Goal: Task Accomplishment & Management: Use online tool/utility

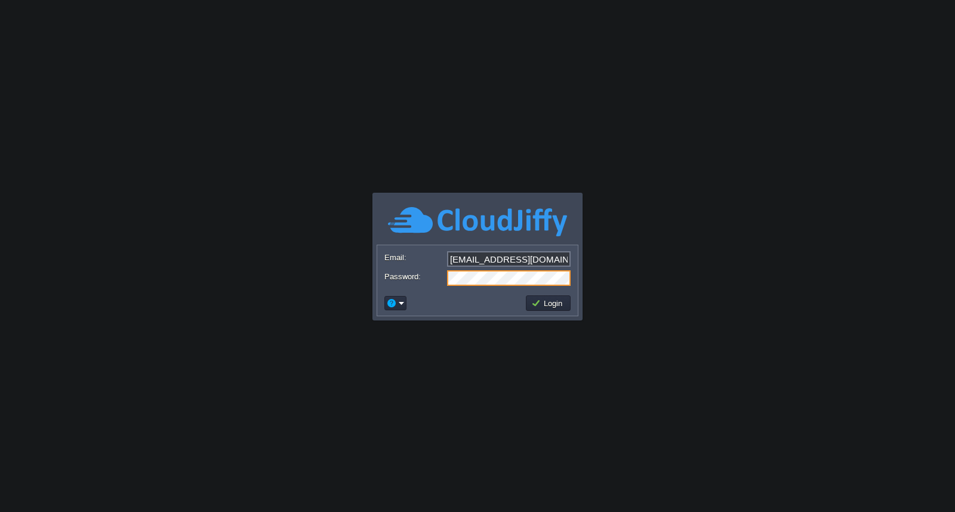
click at [531, 260] on input "[EMAIL_ADDRESS][DOMAIN_NAME]" at bounding box center [509, 259] width 124 height 16
type input "[EMAIL_ADDRESS][DOMAIN_NAME]"
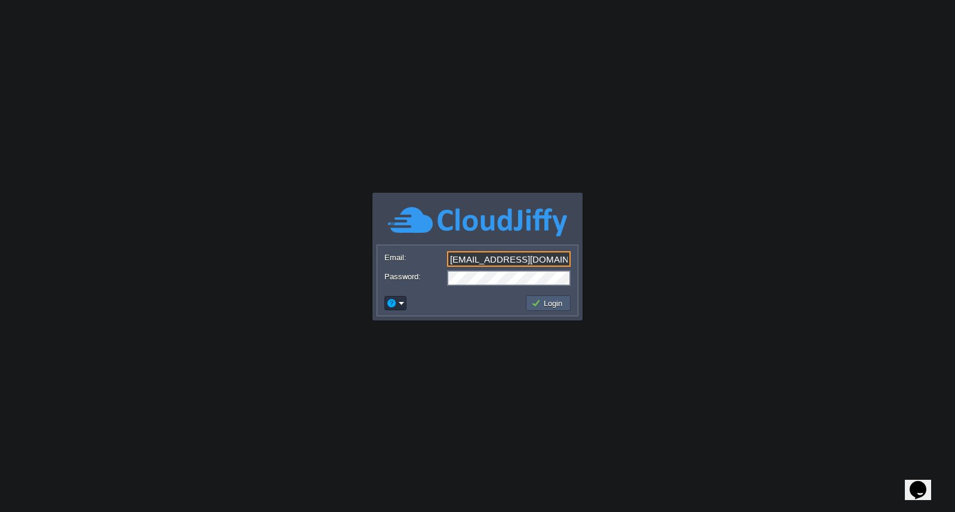
click at [553, 305] on button "Login" at bounding box center [548, 303] width 35 height 11
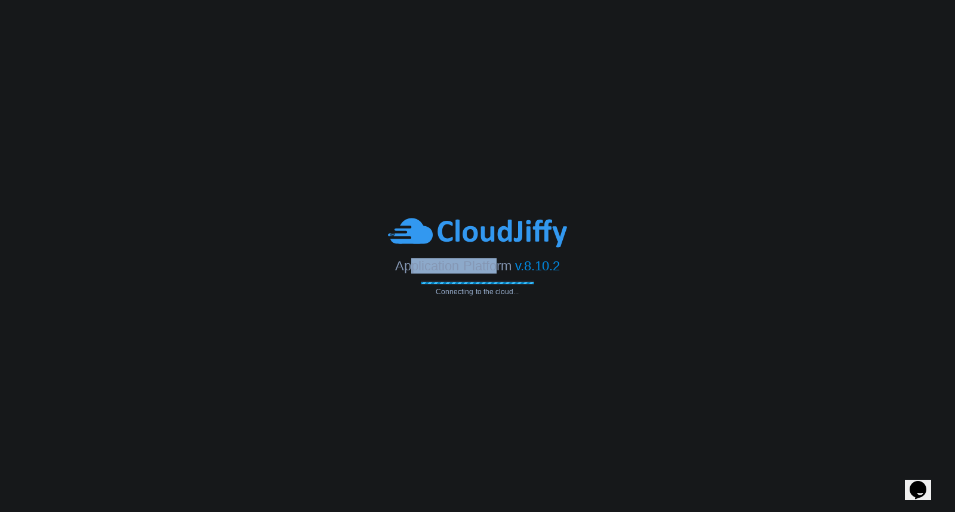
drag, startPoint x: 408, startPoint y: 272, endPoint x: 503, endPoint y: 267, distance: 94.4
click at [500, 267] on span "Application Platform" at bounding box center [453, 266] width 116 height 15
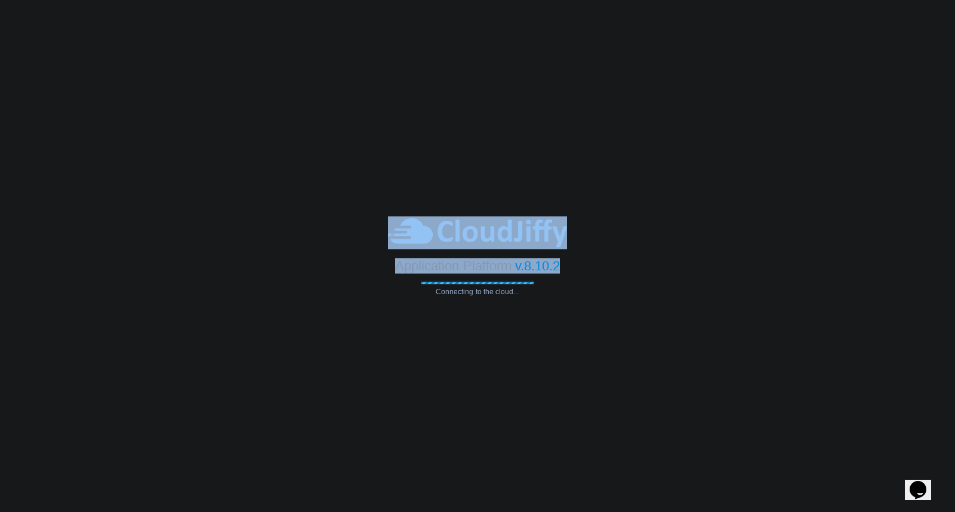
drag, startPoint x: 559, startPoint y: 265, endPoint x: 402, endPoint y: 225, distance: 162.2
click at [402, 225] on div "Application Platform v.8.10.2 Connecting to the cloud..." at bounding box center [477, 256] width 955 height 79
click at [402, 225] on img at bounding box center [477, 233] width 179 height 33
click at [384, 247] on div at bounding box center [477, 233] width 955 height 33
drag, startPoint x: 383, startPoint y: 227, endPoint x: 584, endPoint y: 300, distance: 214.0
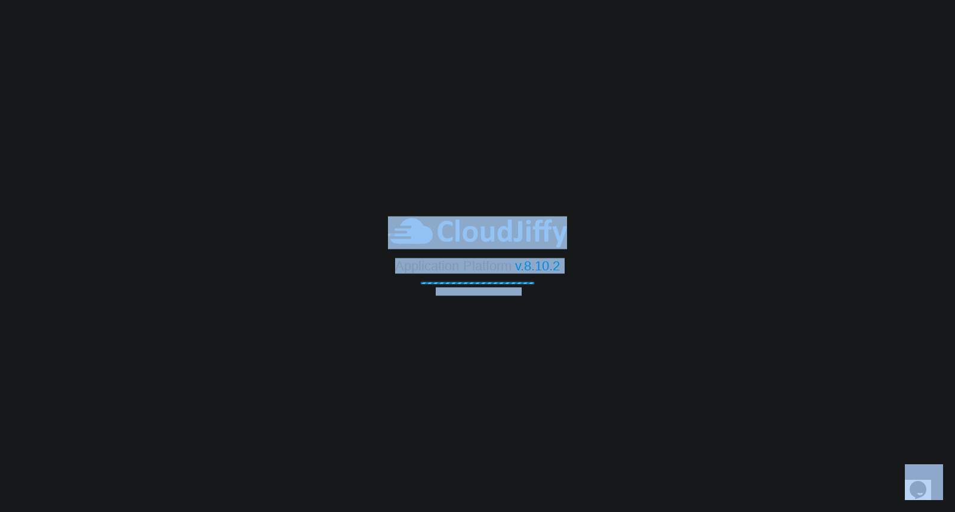
click at [584, 300] on body "Application Platform v.8.10.2 Connecting to the cloud... Email: [EMAIL_ADDRESS]…" at bounding box center [477, 256] width 955 height 512
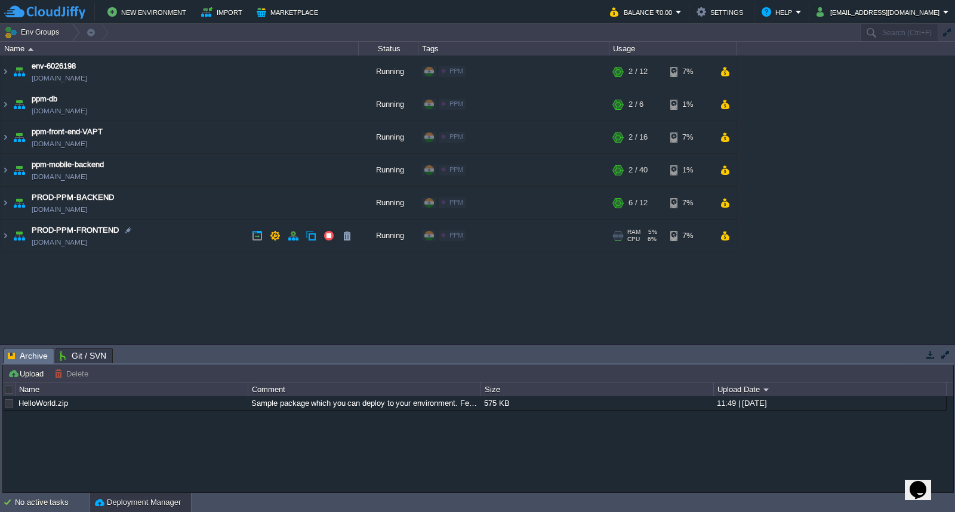
click at [210, 233] on td "PROD-PPM-FRONTEND [DOMAIN_NAME]" at bounding box center [180, 236] width 358 height 33
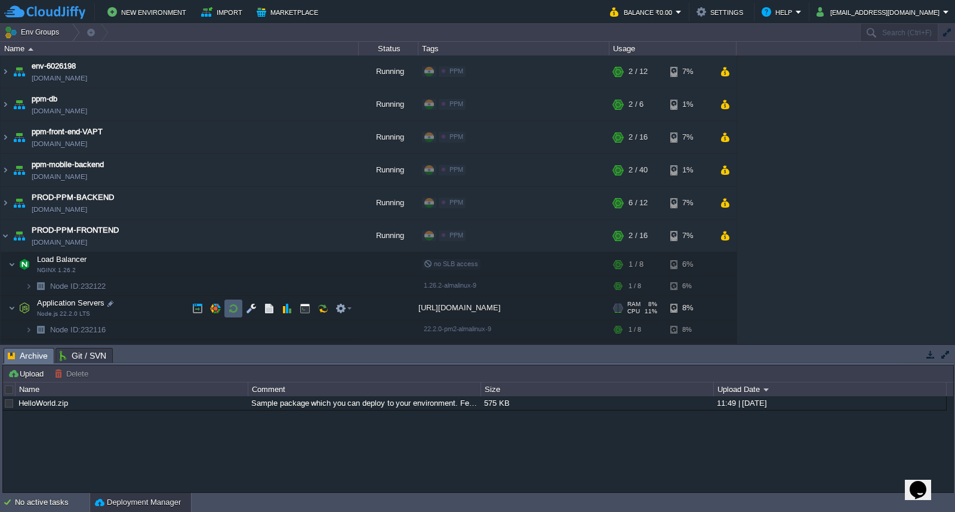
scroll to position [15, 0]
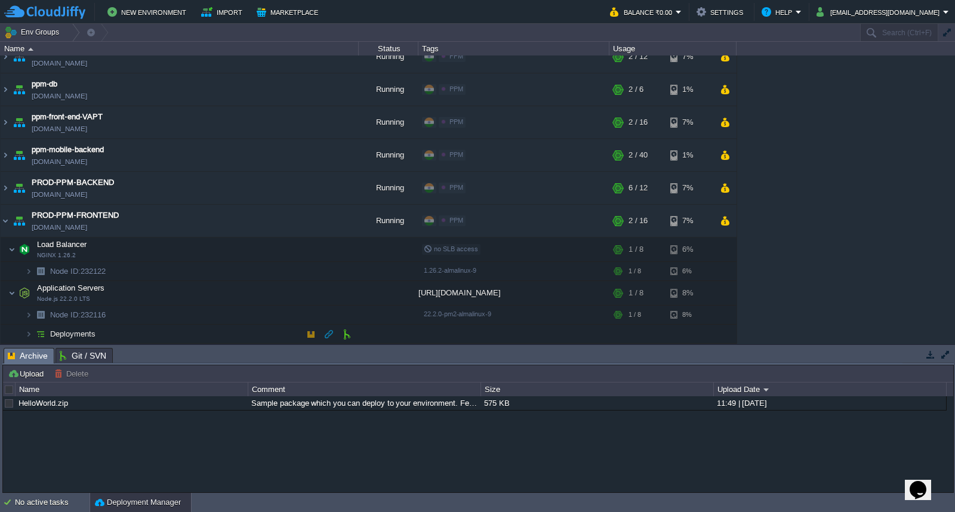
click at [211, 329] on td "Deployments" at bounding box center [180, 334] width 358 height 19
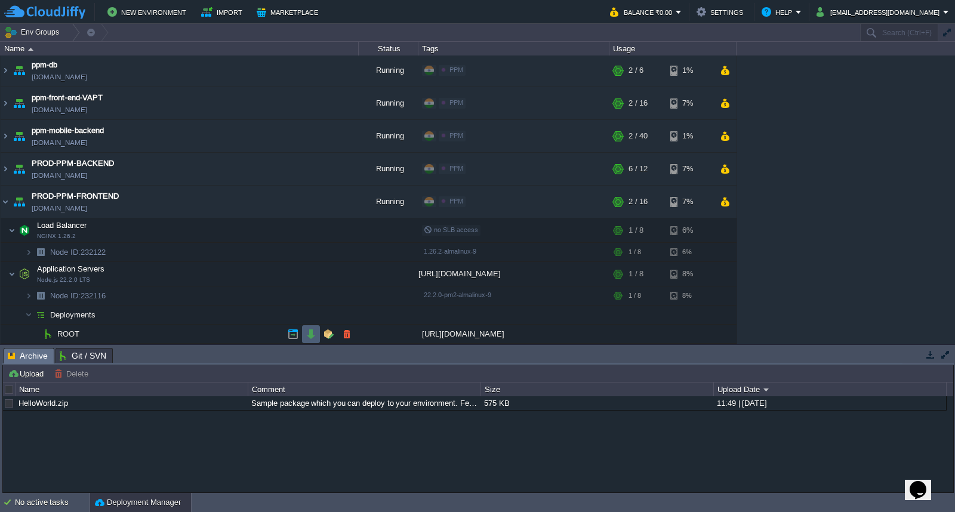
click at [312, 331] on button "button" at bounding box center [311, 334] width 11 height 11
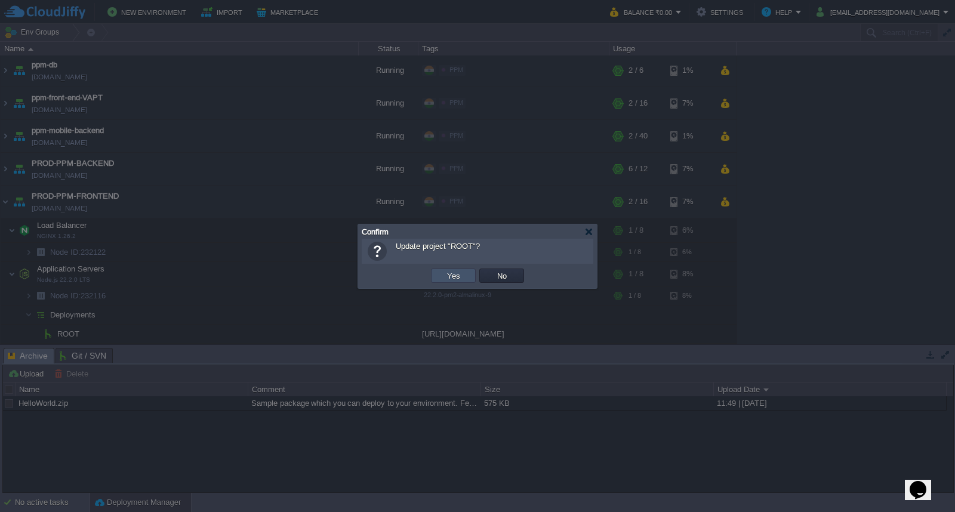
click at [454, 277] on button "Yes" at bounding box center [454, 275] width 20 height 11
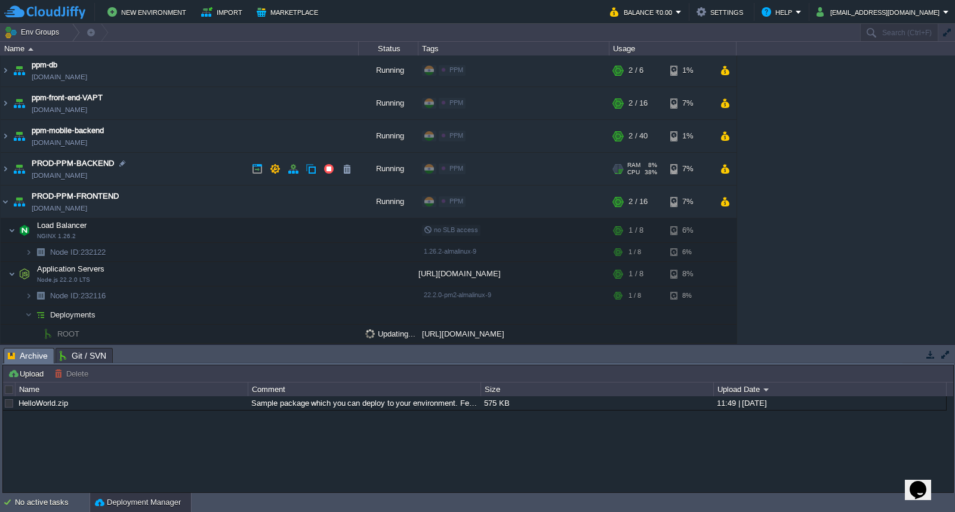
click at [175, 171] on td "PROD-PPM-BACKEND [DOMAIN_NAME]" at bounding box center [180, 169] width 358 height 33
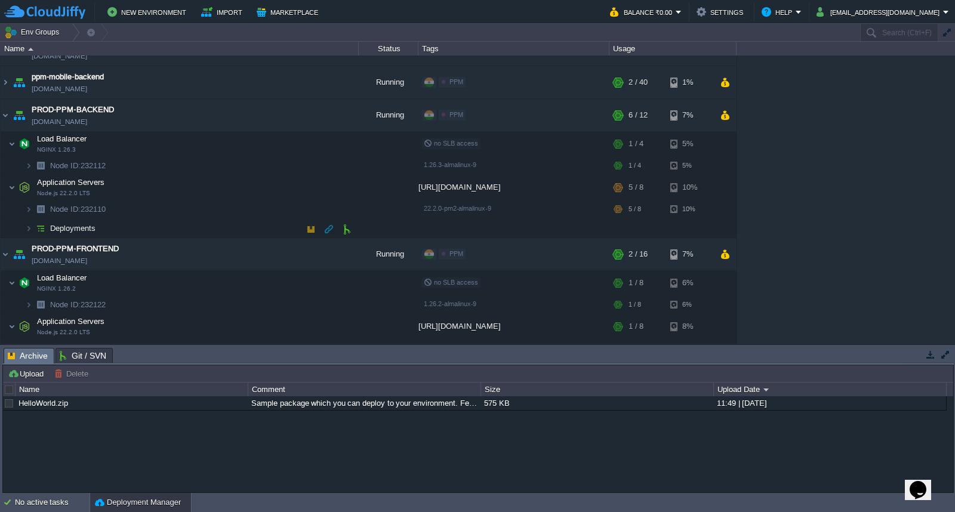
scroll to position [141, 0]
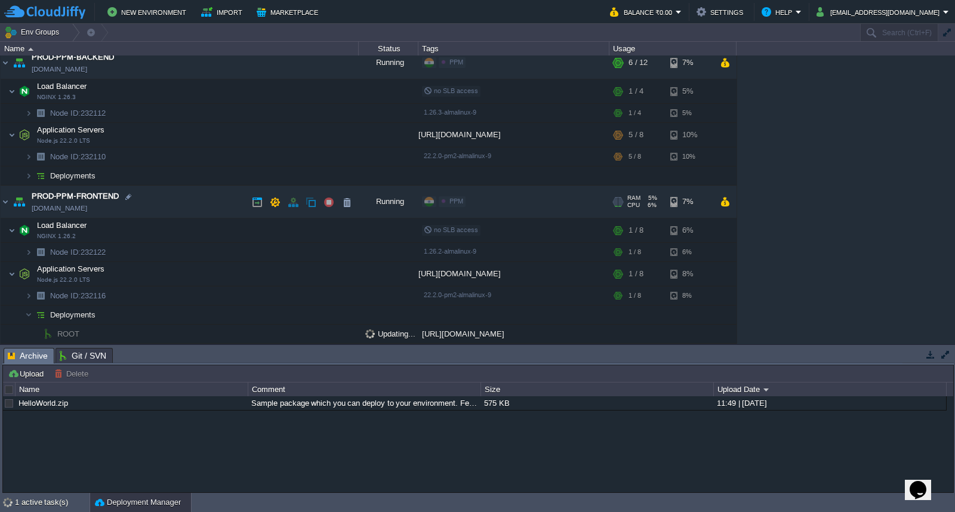
click at [217, 184] on td "Deployments" at bounding box center [180, 176] width 358 height 19
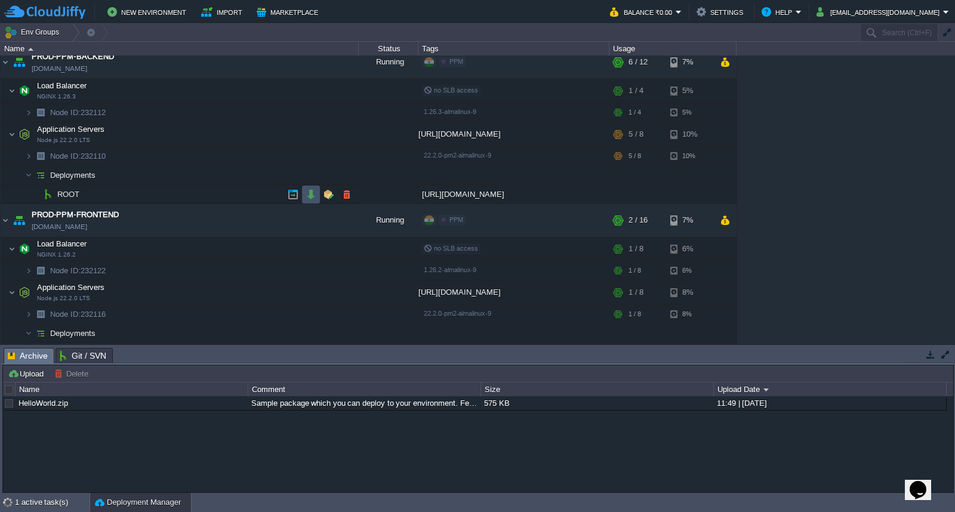
click at [313, 196] on button "button" at bounding box center [311, 194] width 11 height 11
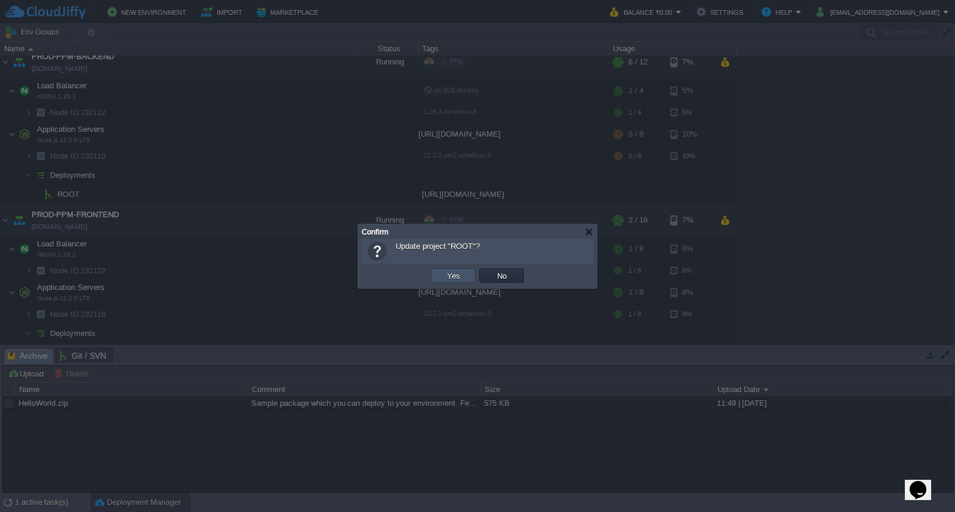
drag, startPoint x: 452, startPoint y: 279, endPoint x: 439, endPoint y: 276, distance: 13.0
click at [453, 279] on button "Yes" at bounding box center [454, 275] width 20 height 11
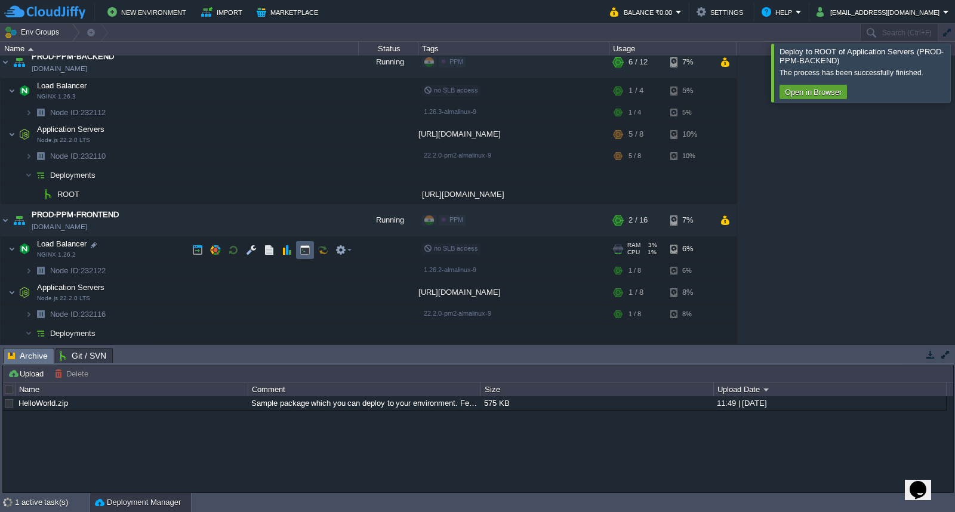
scroll to position [160, 0]
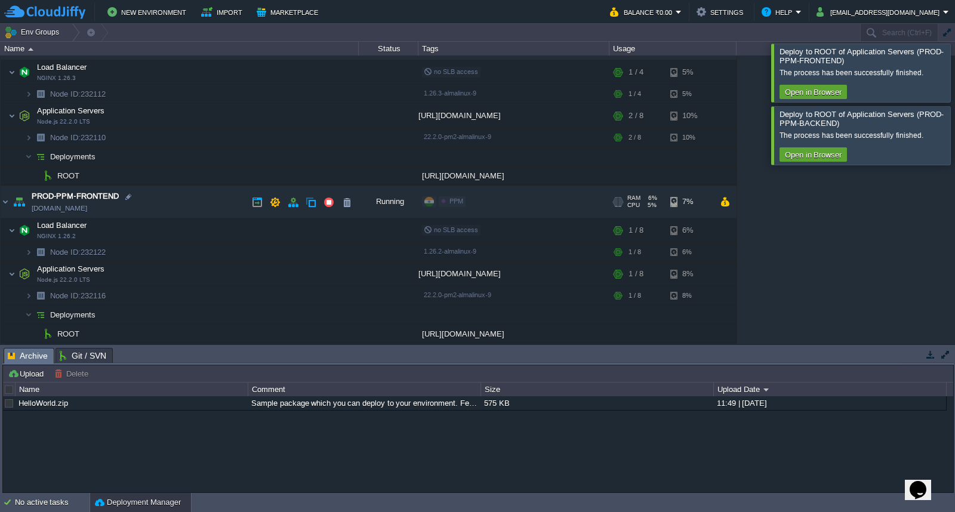
click at [186, 195] on td "PROD-PPM-FRONTEND [DOMAIN_NAME]" at bounding box center [180, 202] width 358 height 33
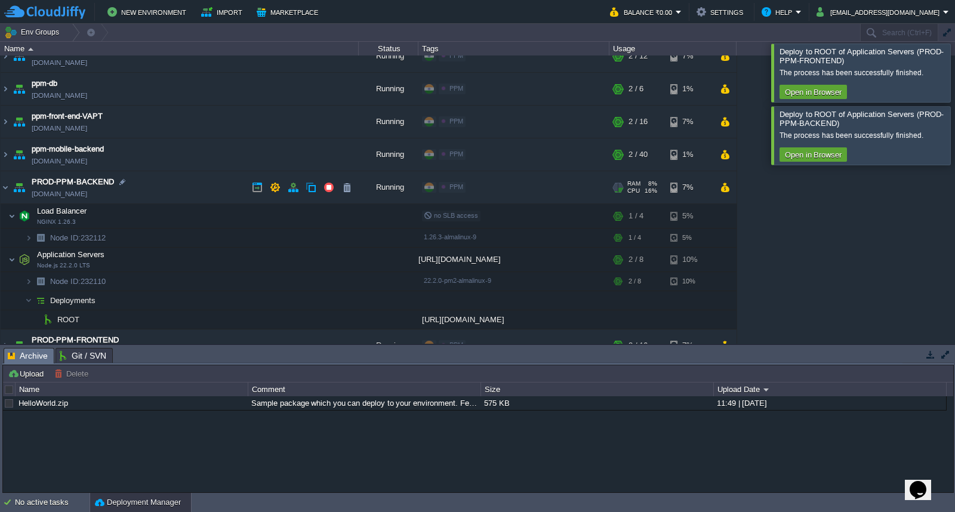
scroll to position [0, 0]
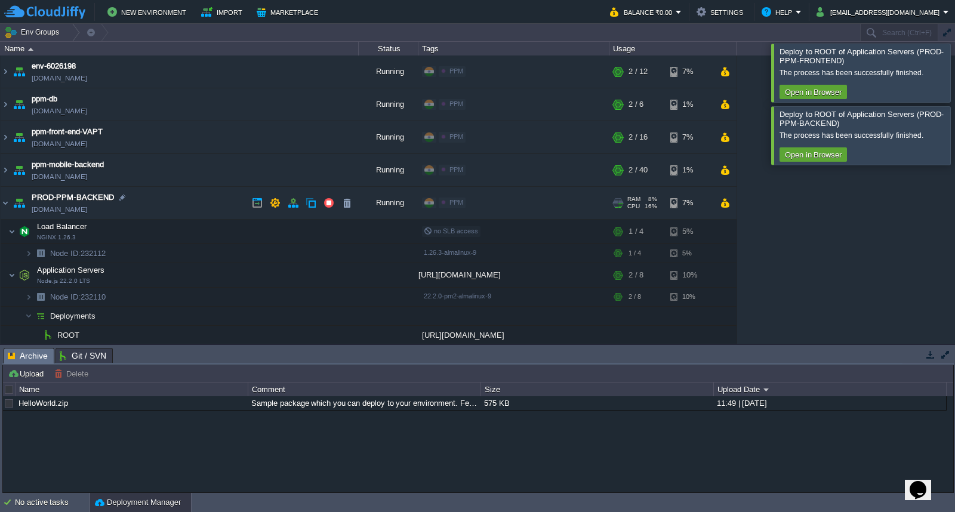
click at [171, 210] on td "PROD-PPM-BACKEND [DOMAIN_NAME]" at bounding box center [180, 203] width 358 height 33
